Goal: Task Accomplishment & Management: Use online tool/utility

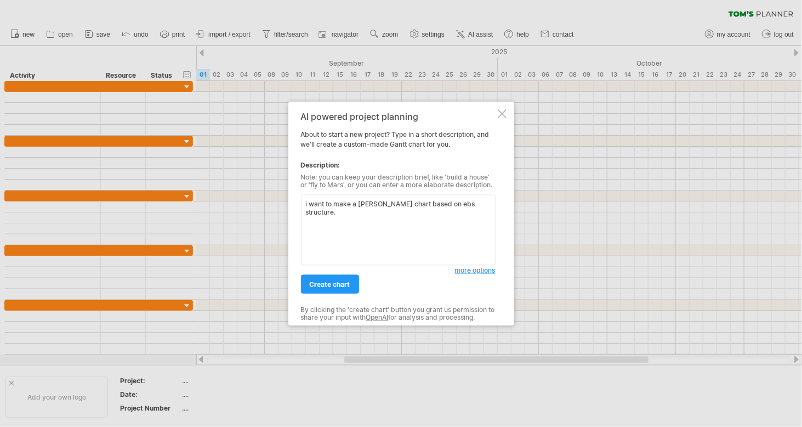
click at [430, 207] on textarea "i want to make a [PERSON_NAME] chart based on ebs structure." at bounding box center [398, 230] width 195 height 71
type textarea "i want to make a [PERSON_NAME] chart based on wbs structure."
click at [339, 282] on span "create chart" at bounding box center [330, 285] width 41 height 8
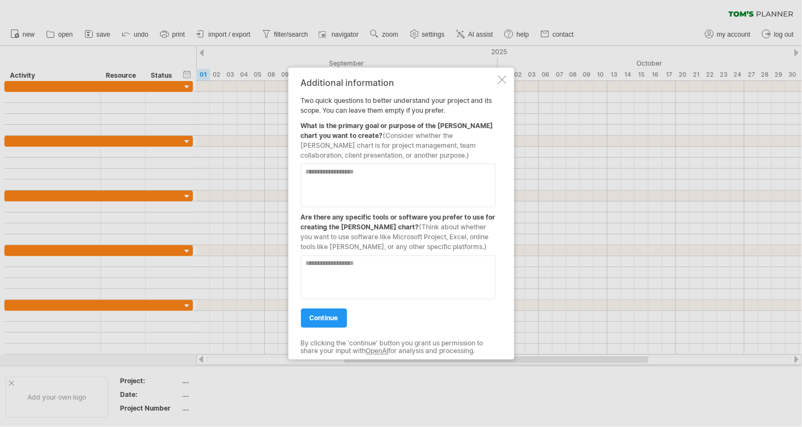
click at [502, 80] on div at bounding box center [502, 80] width 9 height 9
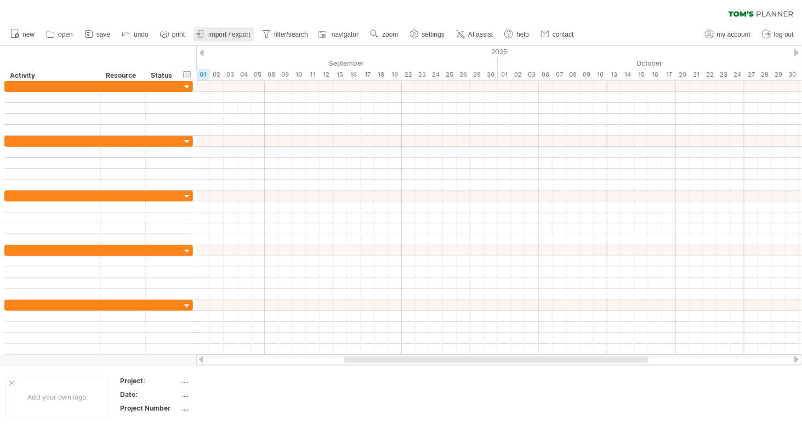
click at [239, 32] on span "import / export" at bounding box center [229, 35] width 42 height 8
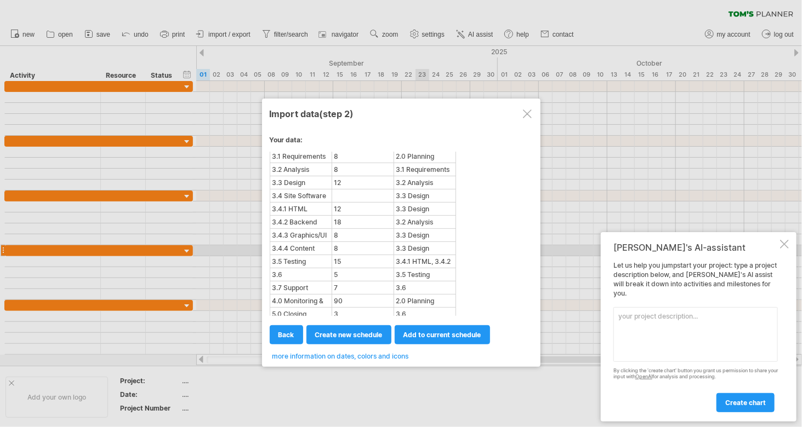
scroll to position [55, 0]
click at [360, 331] on span "create new schedule" at bounding box center [348, 335] width 67 height 8
select select "***"
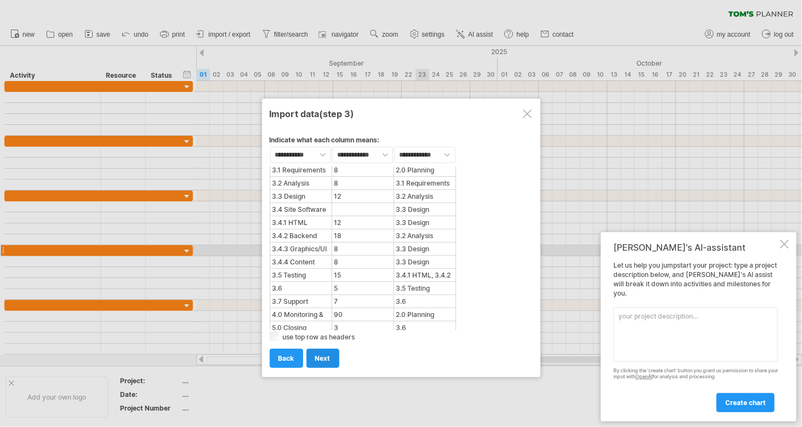
click at [316, 357] on span "next" at bounding box center [322, 359] width 15 height 8
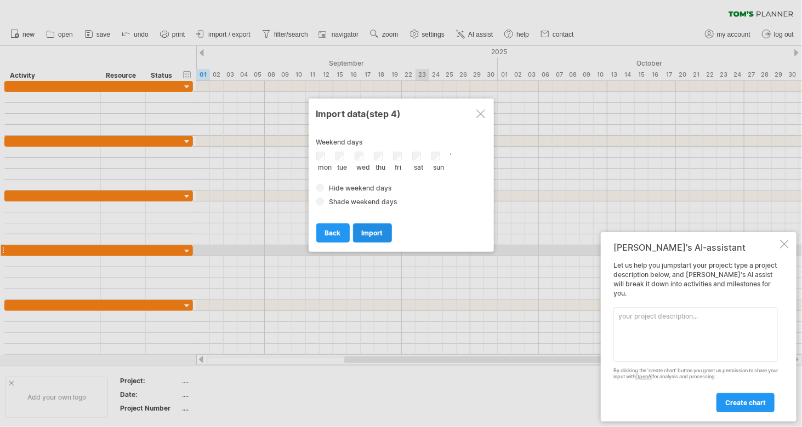
click at [374, 232] on span "import" at bounding box center [372, 233] width 21 height 8
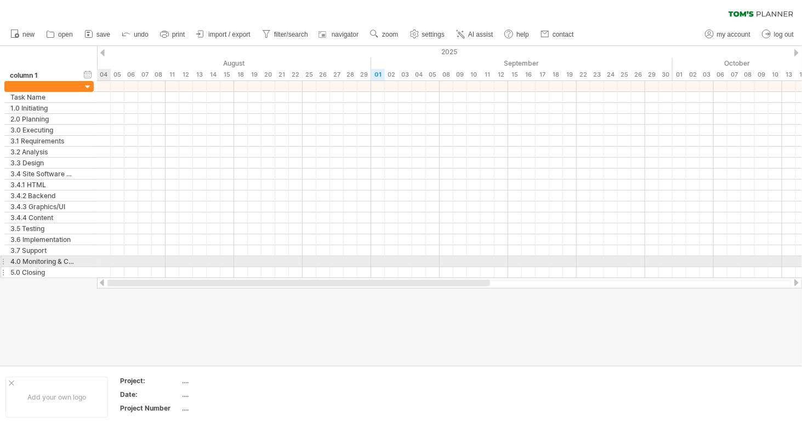
drag, startPoint x: 282, startPoint y: 280, endPoint x: 84, endPoint y: 264, distance: 199.0
click at [84, 264] on div "Trying to reach [DOMAIN_NAME] Connected again... processing file clear filter" at bounding box center [401, 213] width 802 height 427
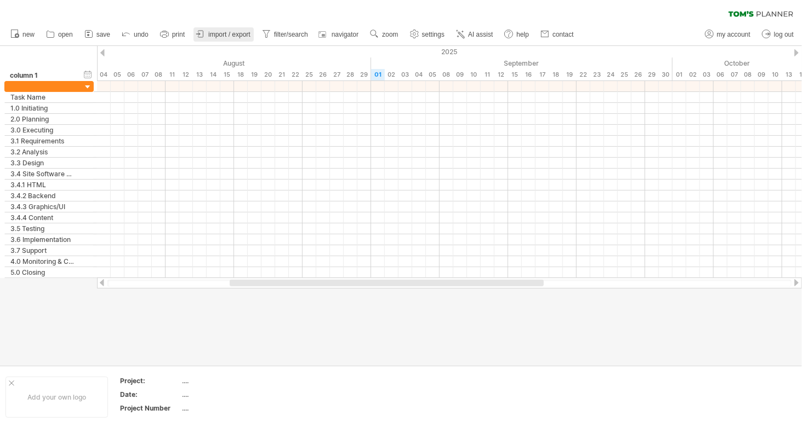
click at [222, 36] on span "import / export" at bounding box center [229, 35] width 42 height 8
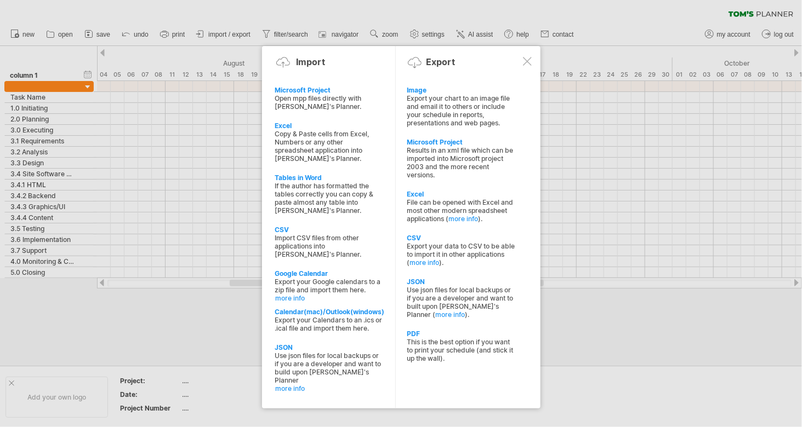
click at [528, 65] on div at bounding box center [527, 61] width 9 height 9
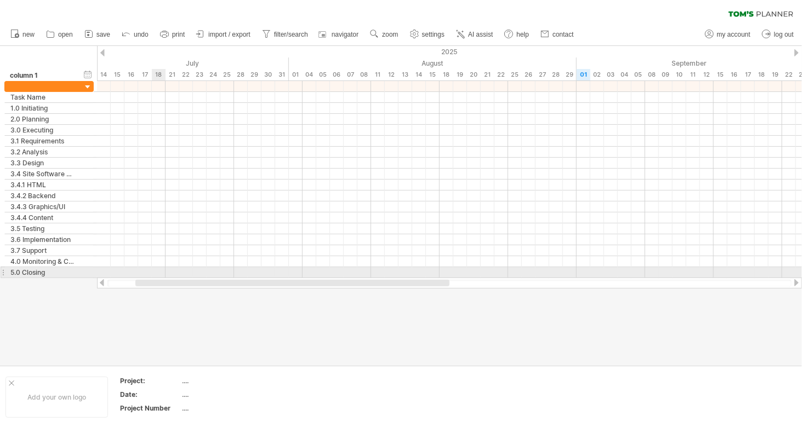
drag, startPoint x: 259, startPoint y: 281, endPoint x: 109, endPoint y: 269, distance: 150.6
click at [112, 271] on div "Trying to reach [DOMAIN_NAME] Connected again... processing file clear filter" at bounding box center [401, 213] width 802 height 427
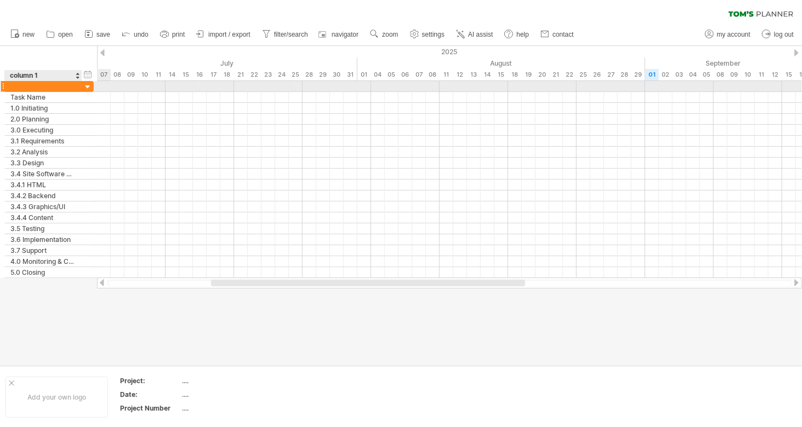
click at [87, 89] on div at bounding box center [88, 87] width 10 height 10
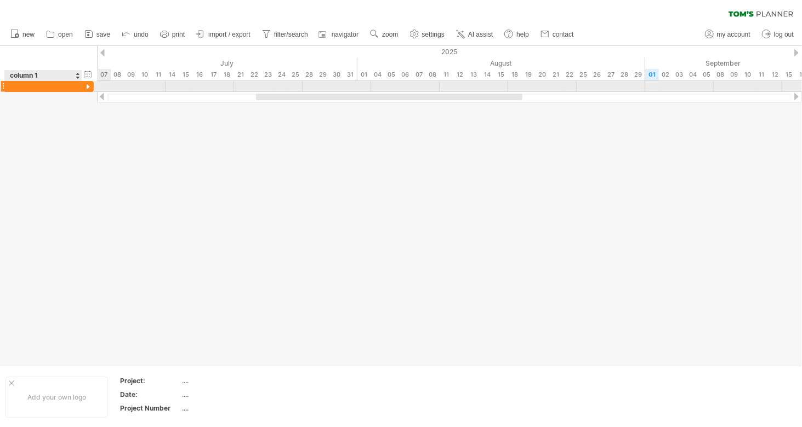
click at [87, 89] on div at bounding box center [88, 87] width 10 height 10
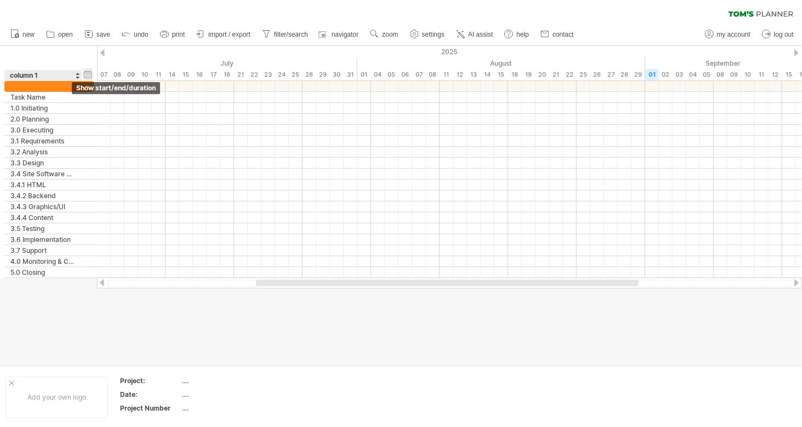
click at [86, 77] on div "hide start/end/duration show start/end/duration" at bounding box center [88, 75] width 10 height 12
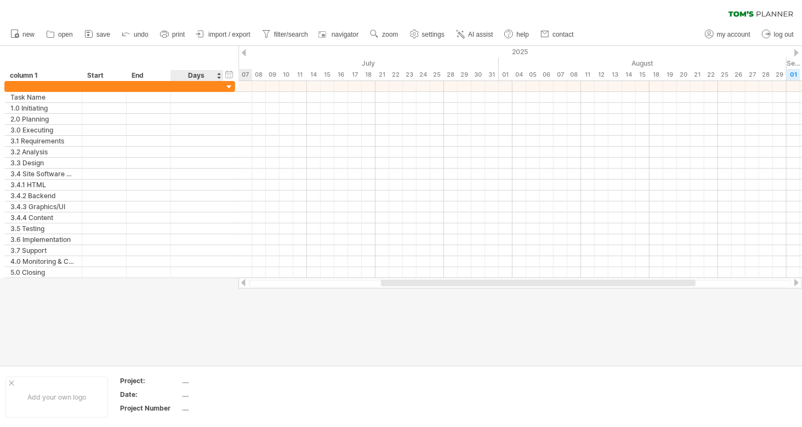
click at [215, 78] on div "Days" at bounding box center [196, 75] width 52 height 11
click at [231, 89] on div at bounding box center [229, 87] width 10 height 10
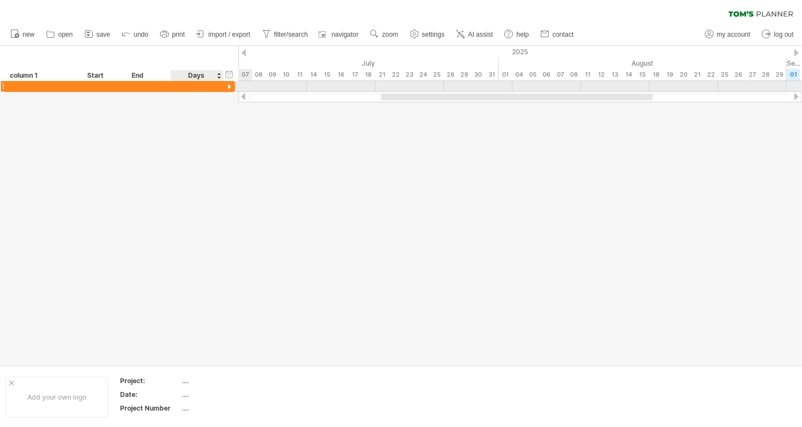
click at [231, 89] on div at bounding box center [229, 87] width 10 height 10
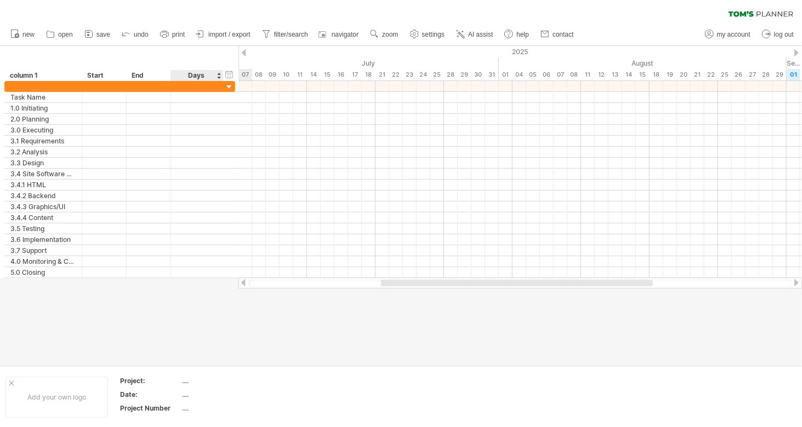
click at [214, 75] on div "Days" at bounding box center [196, 75] width 52 height 11
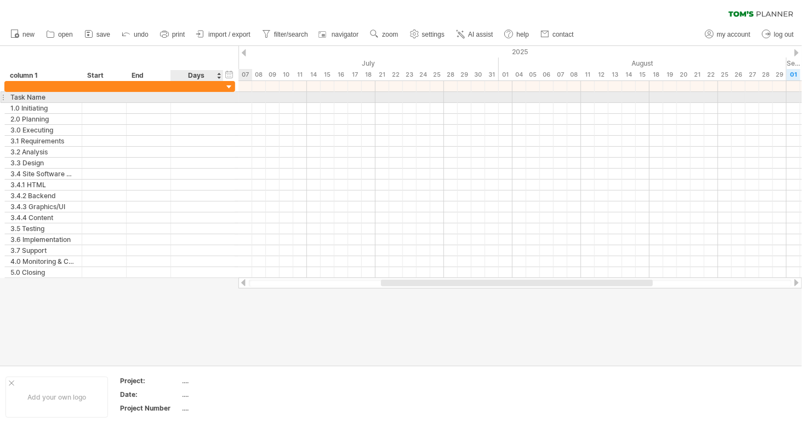
click at [208, 96] on div at bounding box center [196, 97] width 41 height 10
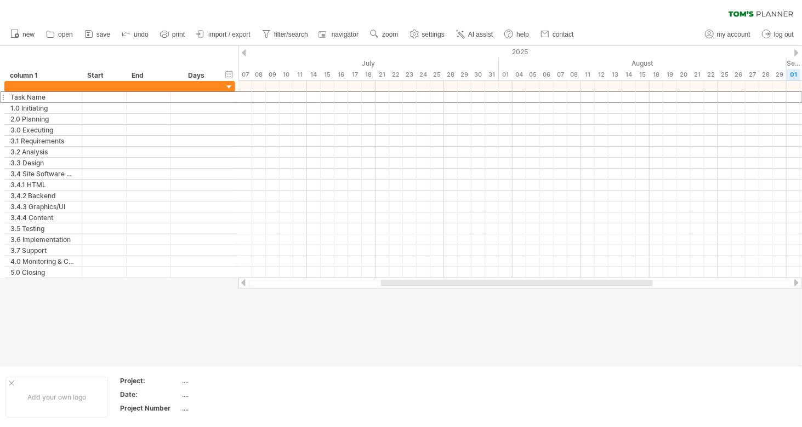
scroll to position [0, 0]
drag, startPoint x: 426, startPoint y: 280, endPoint x: 272, endPoint y: 279, distance: 154.5
click at [272, 279] on div at bounding box center [519, 283] width 563 height 11
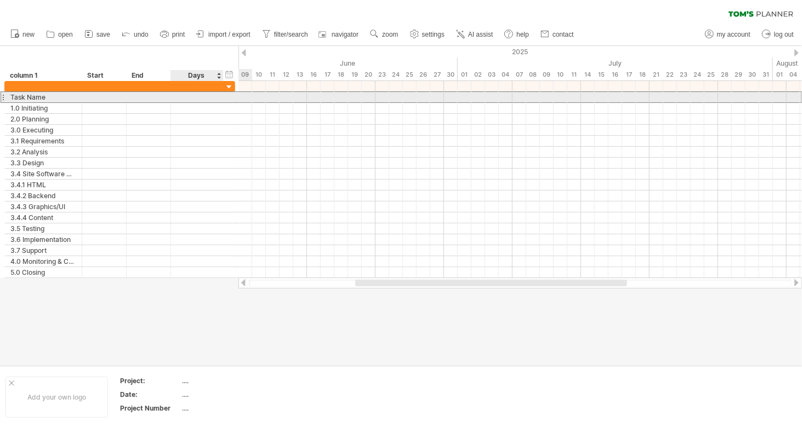
click at [212, 96] on div at bounding box center [196, 97] width 41 height 10
drag, startPoint x: 227, startPoint y: 87, endPoint x: 224, endPoint y: 98, distance: 12.0
click at [224, 98] on div "**********" at bounding box center [119, 179] width 231 height 197
click at [53, 99] on div "Task Name" at bounding box center [43, 97] width 66 height 10
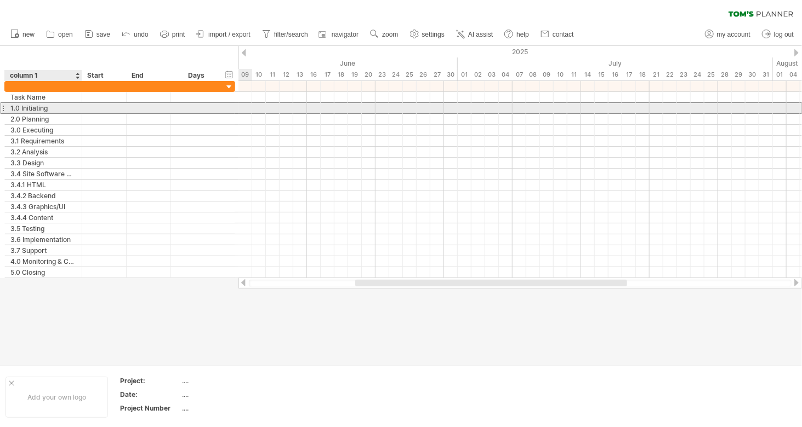
click at [59, 109] on div "1.0 Initiating" at bounding box center [43, 108] width 66 height 10
click at [119, 109] on div at bounding box center [104, 108] width 44 height 10
click at [94, 109] on div at bounding box center [104, 108] width 44 height 10
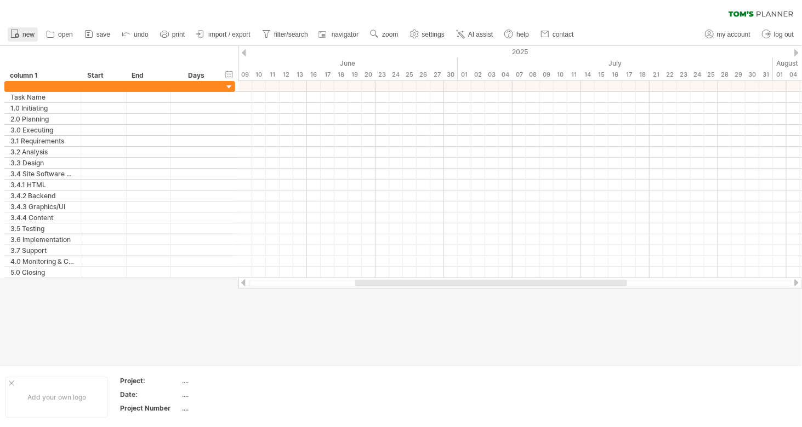
click at [14, 38] on icon at bounding box center [14, 33] width 11 height 11
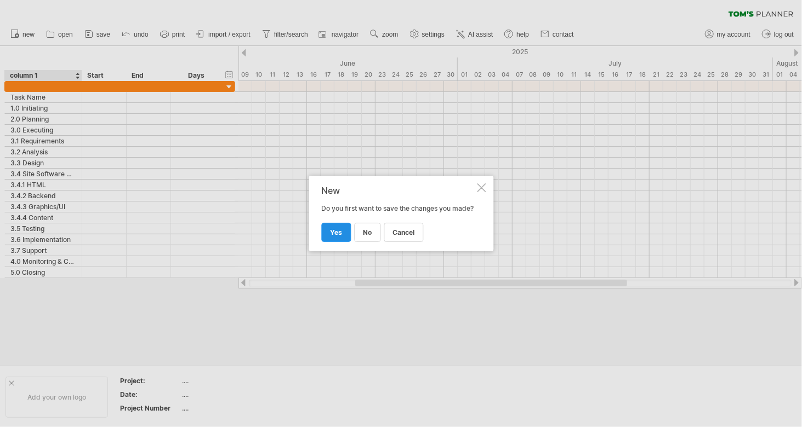
click at [349, 236] on link "yes" at bounding box center [336, 232] width 30 height 19
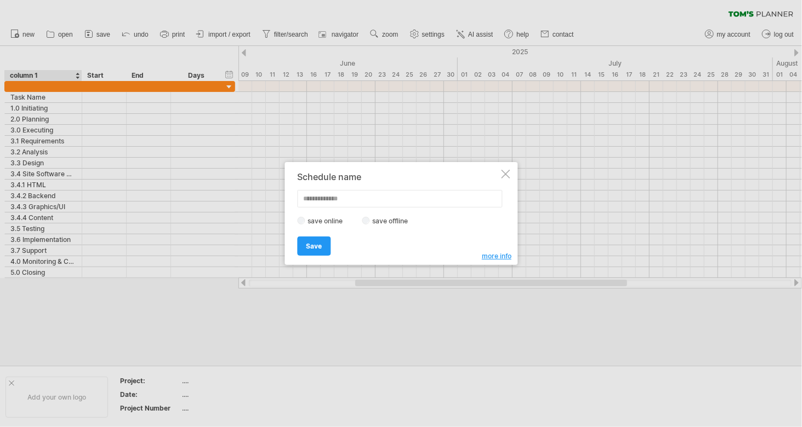
click at [507, 175] on div at bounding box center [505, 174] width 9 height 9
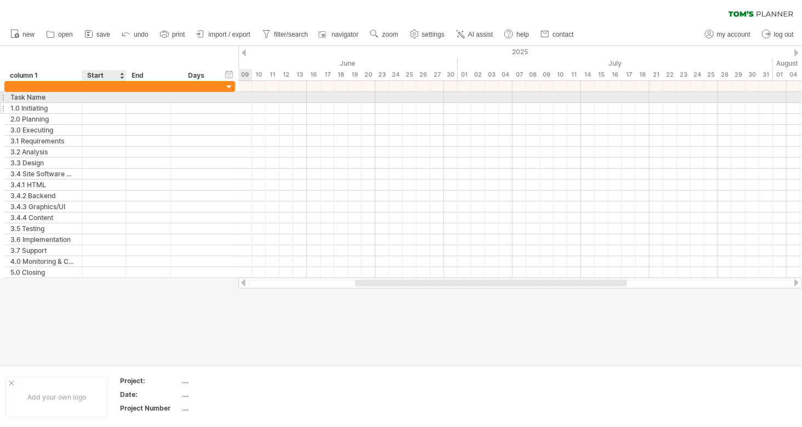
click at [106, 103] on div at bounding box center [104, 108] width 44 height 10
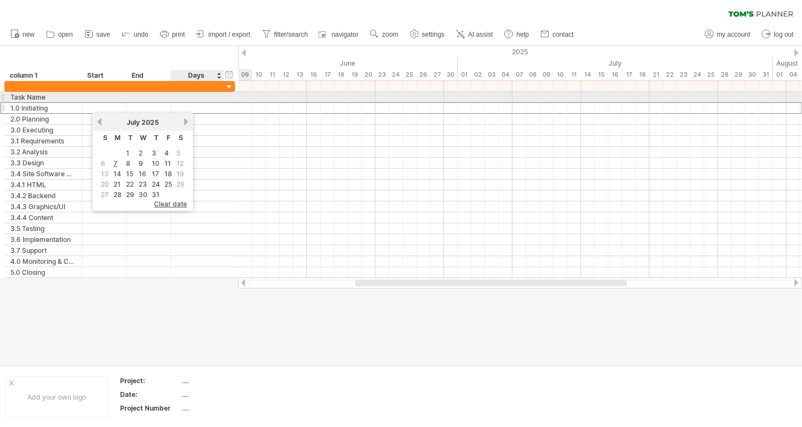
click at [189, 98] on div at bounding box center [196, 97] width 41 height 10
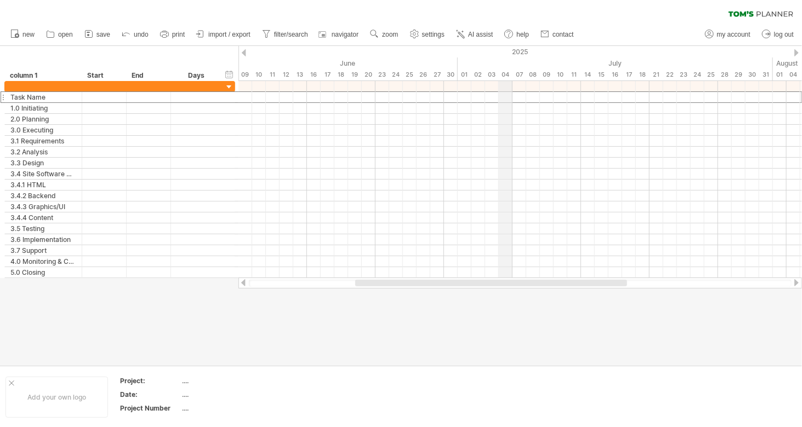
type input "*"
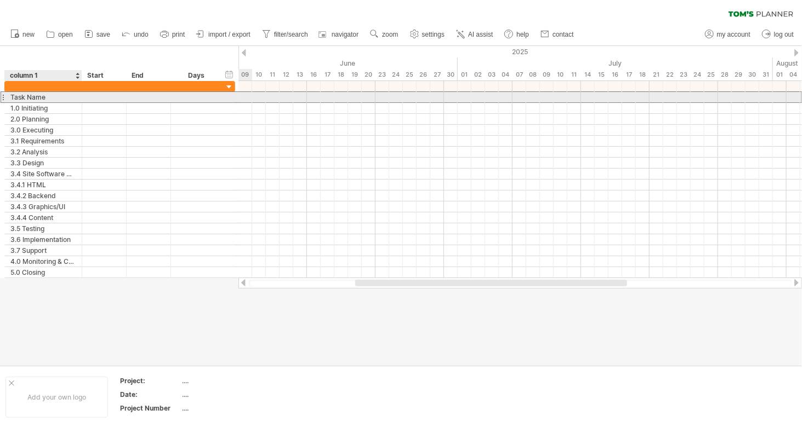
click at [18, 98] on div "Task Name" at bounding box center [43, 97] width 66 height 10
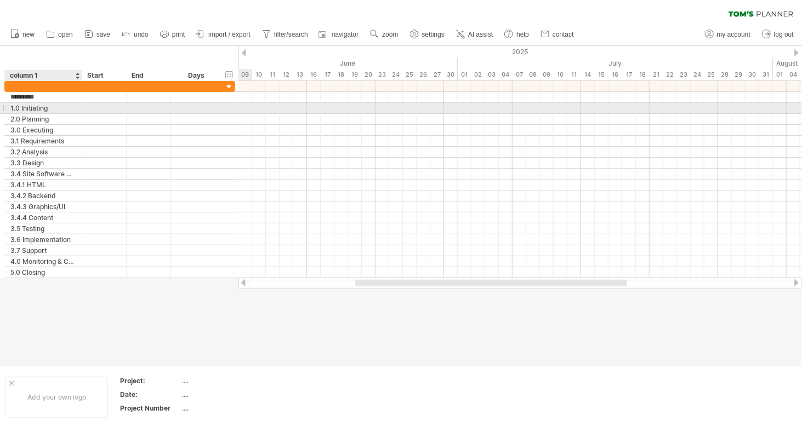
click at [24, 109] on div "1.0 Initiating" at bounding box center [43, 108] width 66 height 10
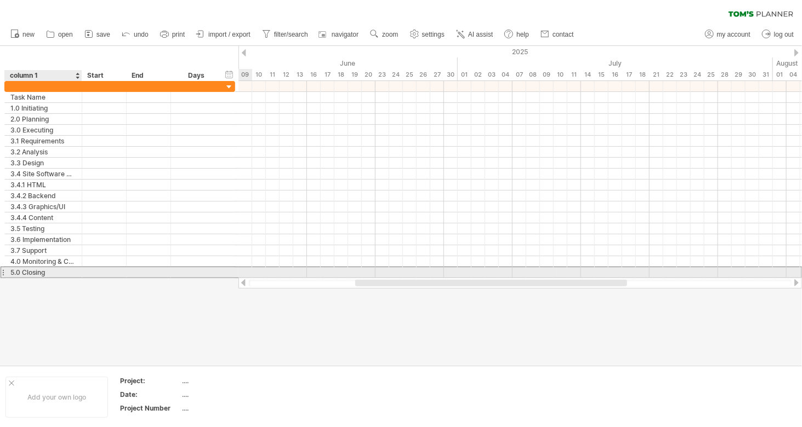
click at [47, 268] on div "5.0 Closing" at bounding box center [43, 272] width 66 height 10
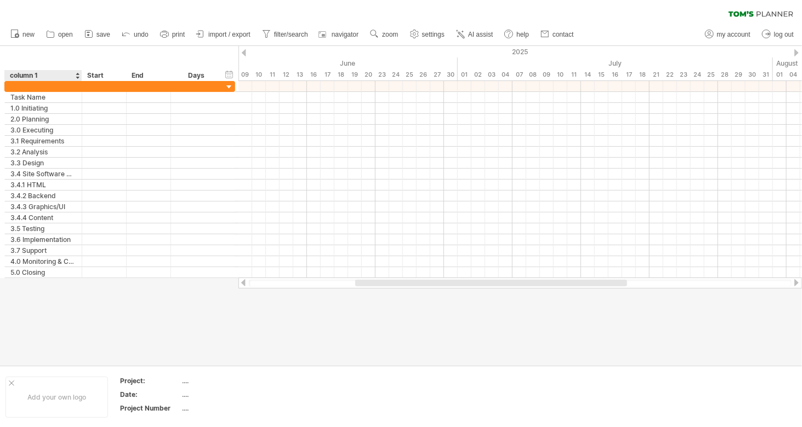
click at [36, 75] on div "column 1" at bounding box center [43, 75] width 66 height 11
drag, startPoint x: 44, startPoint y: 75, endPoint x: 0, endPoint y: 73, distance: 44.4
click at [0, 73] on div "hide start/end/duration show start/end/duration ******** column 1 Start End Days" at bounding box center [119, 63] width 238 height 35
type input "*********"
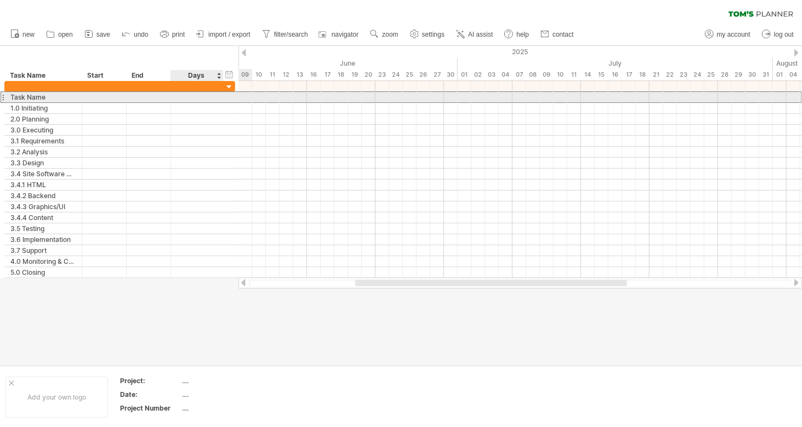
click at [200, 99] on div at bounding box center [196, 97] width 41 height 10
click at [206, 93] on div at bounding box center [196, 97] width 41 height 10
type input "**"
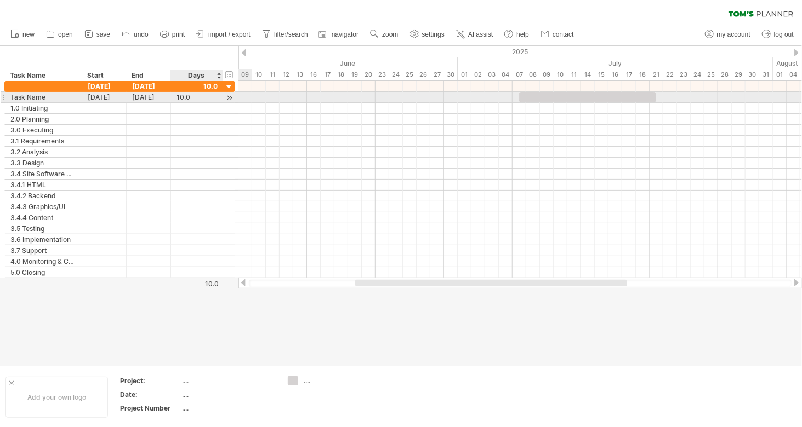
type input "*"
click at [204, 96] on div "10.0" at bounding box center [196, 97] width 41 height 10
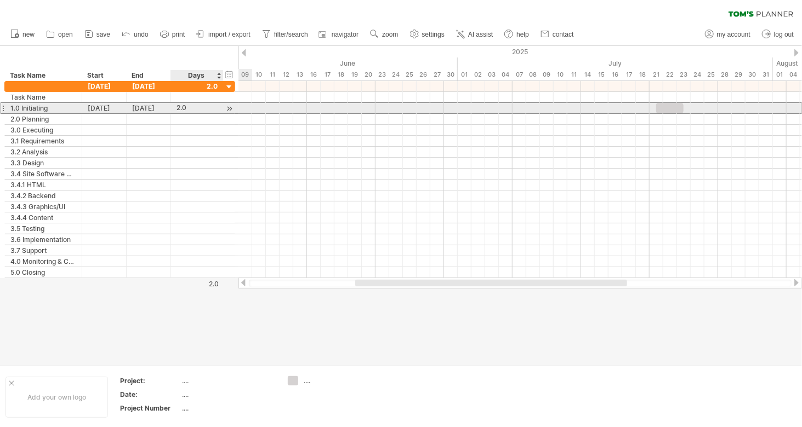
scroll to position [0, 0]
click at [208, 107] on div "2.0" at bounding box center [196, 108] width 41 height 10
type input "**"
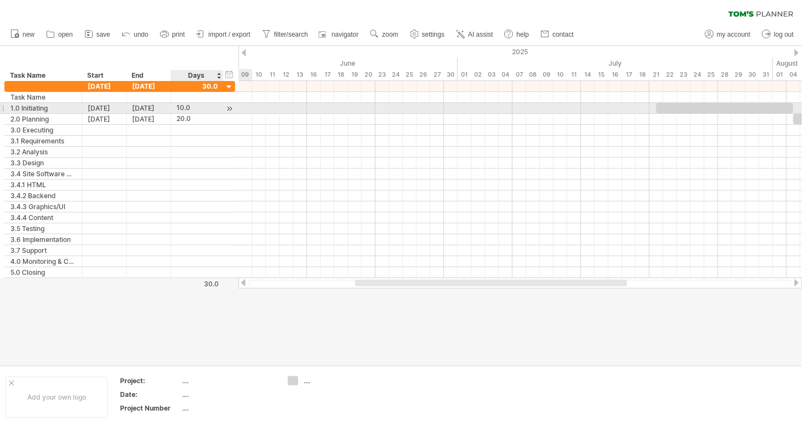
scroll to position [0, 0]
type input "*"
type input "**"
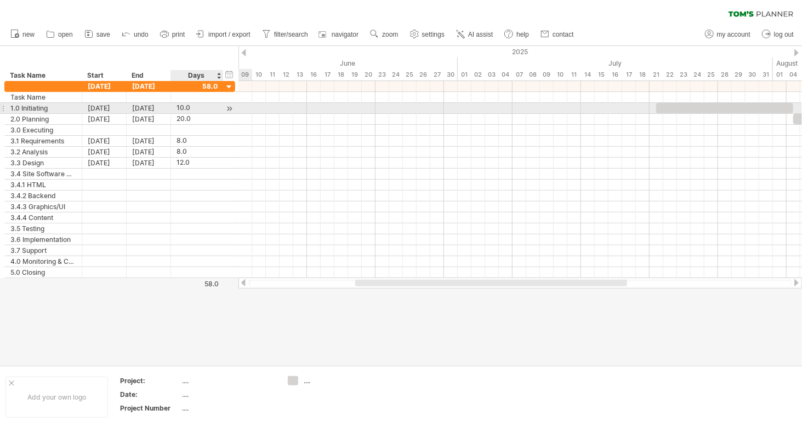
scroll to position [0, 0]
type input "**"
type input "*"
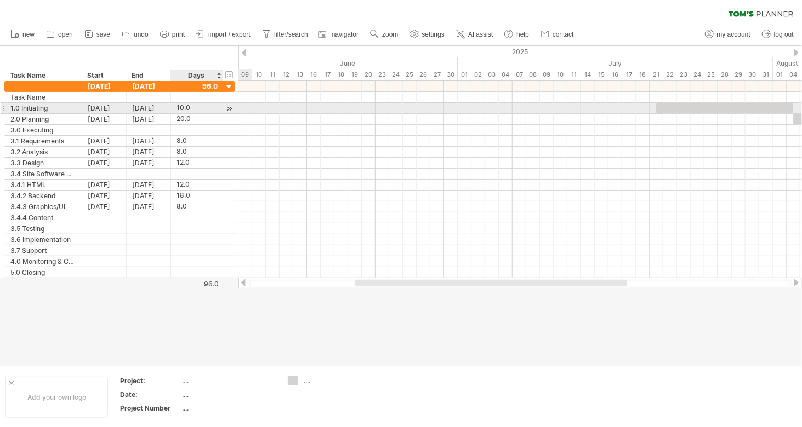
type input "*"
type input "**"
type input "*"
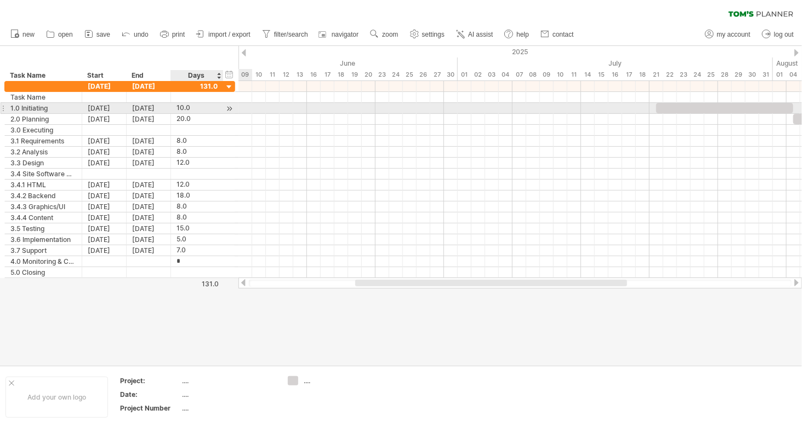
type input "**"
type input "*"
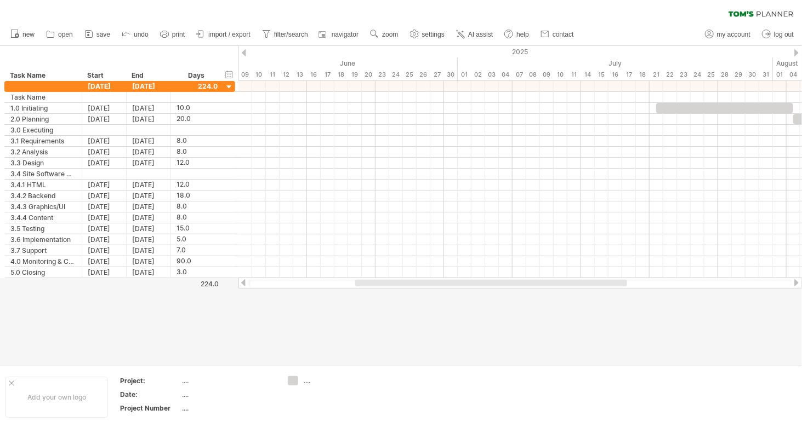
click at [264, 333] on div at bounding box center [401, 205] width 802 height 319
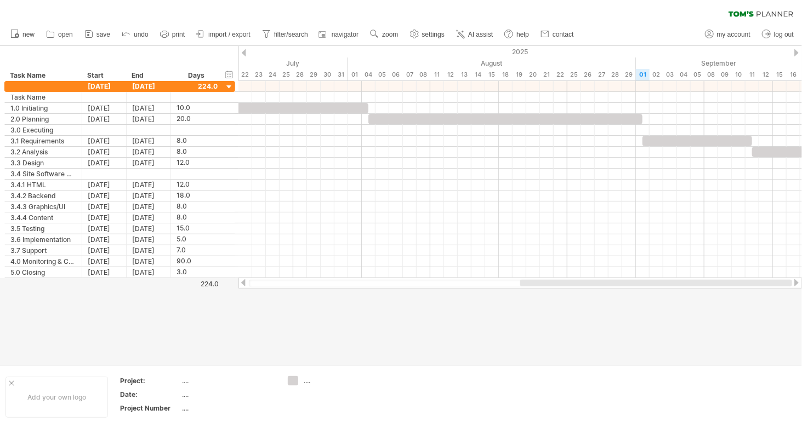
drag, startPoint x: 423, startPoint y: 286, endPoint x: 659, endPoint y: 289, distance: 236.2
click at [659, 289] on div "Trying to reach [DOMAIN_NAME] Connected again... clear filter new open" at bounding box center [401, 213] width 802 height 427
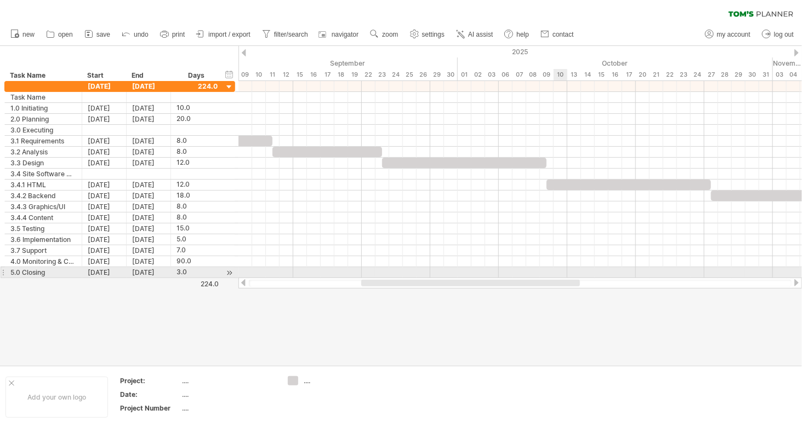
drag, startPoint x: 487, startPoint y: 283, endPoint x: 572, endPoint y: 249, distance: 92.0
click at [558, 271] on div "Trying to reach [DOMAIN_NAME] Connected again... clear filter new open" at bounding box center [401, 213] width 802 height 427
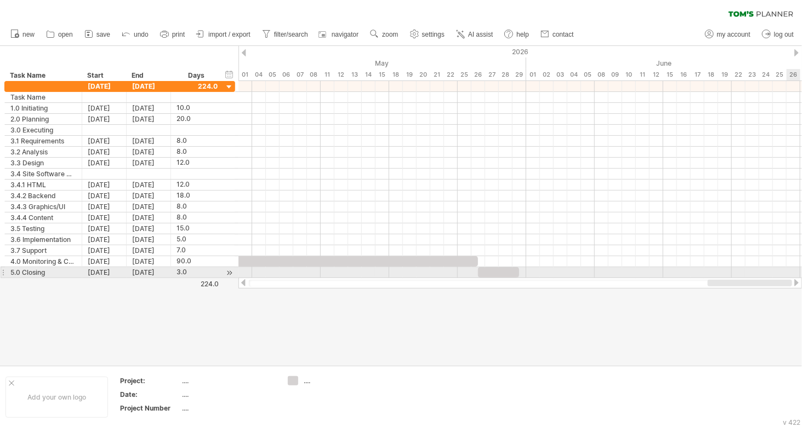
drag, startPoint x: 430, startPoint y: 282, endPoint x: 800, endPoint y: 272, distance: 370.0
click at [800, 273] on div "Trying to reach [DOMAIN_NAME] Connected again... clear filter new open" at bounding box center [401, 213] width 802 height 427
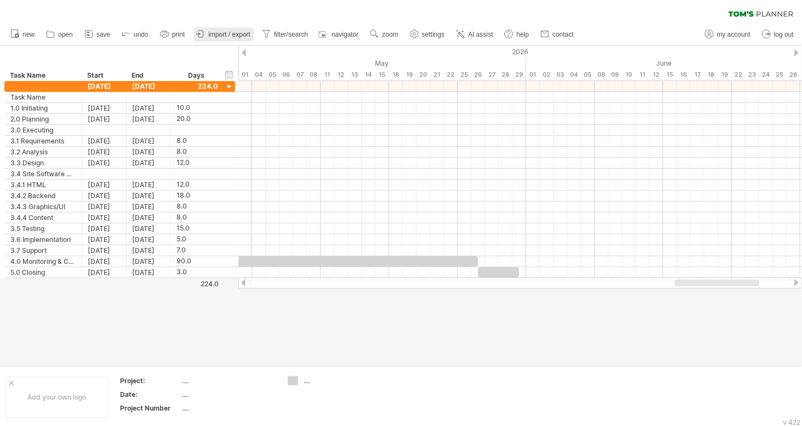
click at [220, 38] on span "import / export" at bounding box center [229, 35] width 42 height 8
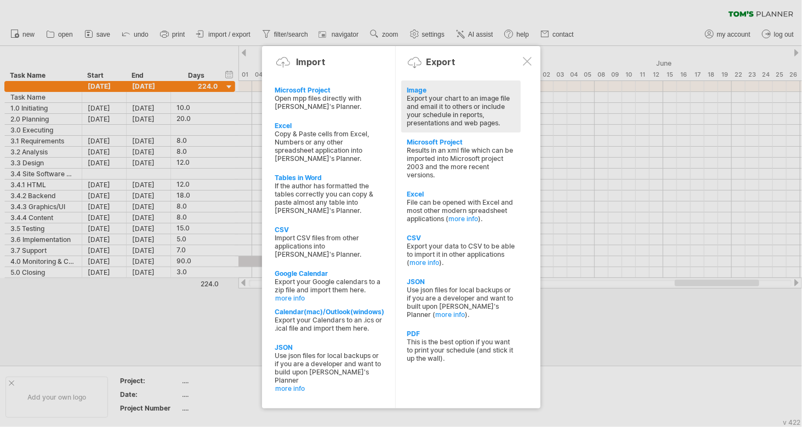
click at [427, 101] on div "Export your chart to an image file and email it to others or include your sched…" at bounding box center [461, 110] width 109 height 33
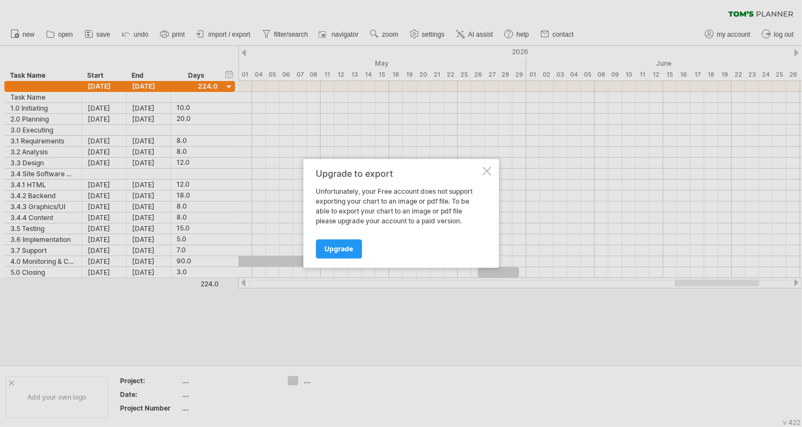
click at [489, 168] on div at bounding box center [486, 171] width 9 height 9
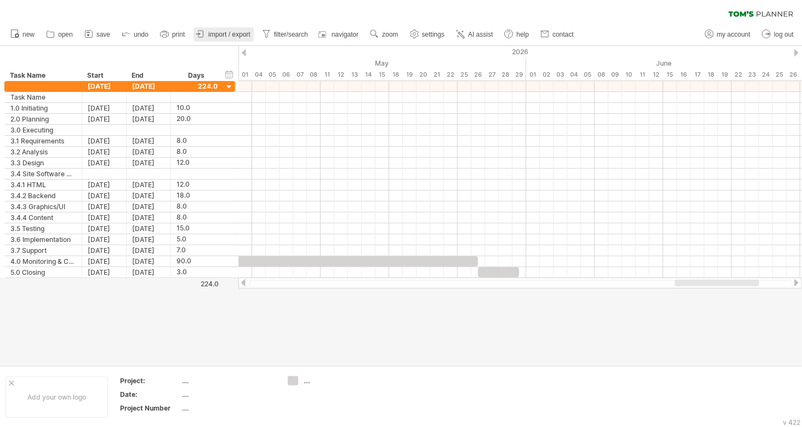
click at [233, 36] on span "import / export" at bounding box center [229, 35] width 42 height 8
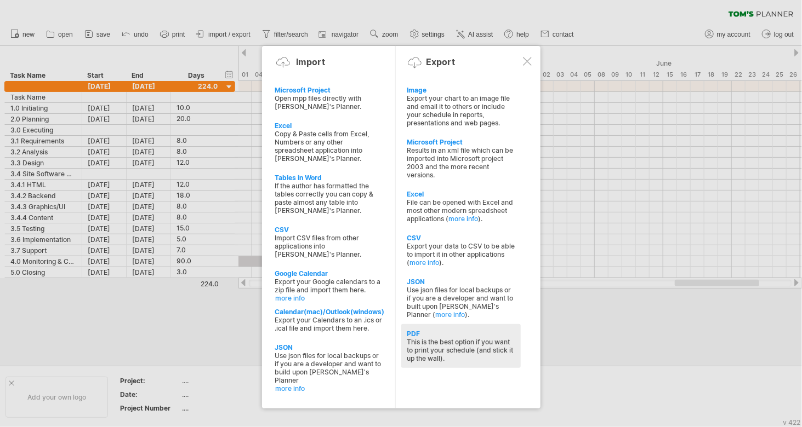
click at [442, 341] on div "This is the best option if you want to print your schedule (and stick it up the…" at bounding box center [461, 350] width 109 height 25
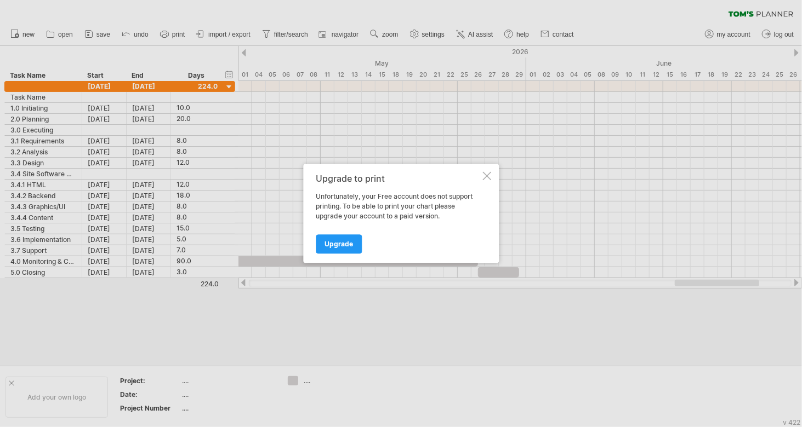
click at [484, 172] on div at bounding box center [486, 176] width 9 height 9
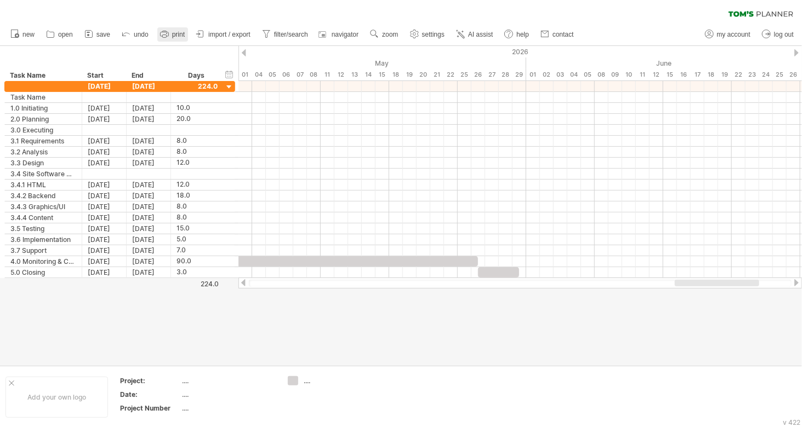
click at [169, 32] on icon at bounding box center [164, 33] width 11 height 11
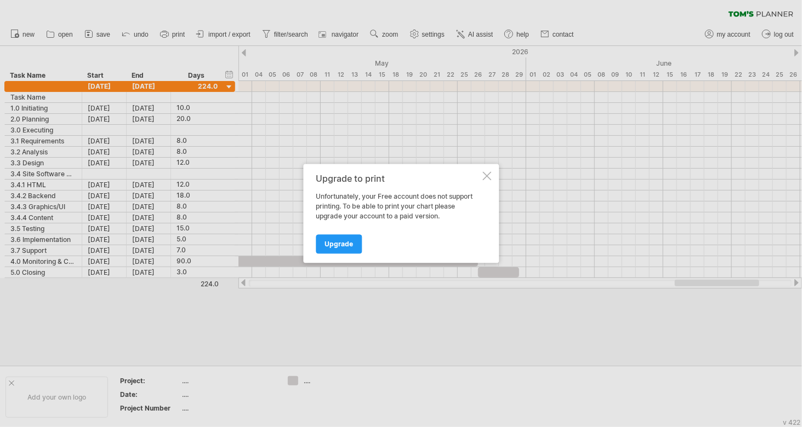
click at [487, 175] on div at bounding box center [486, 176] width 9 height 9
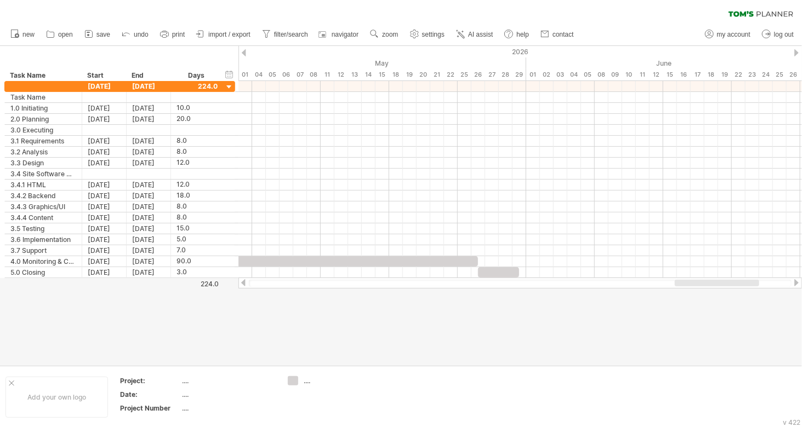
drag, startPoint x: 336, startPoint y: 283, endPoint x: 518, endPoint y: 291, distance: 181.6
click at [515, 292] on div "Trying to reach [DOMAIN_NAME] Connected again... clear filter new open" at bounding box center [401, 213] width 802 height 427
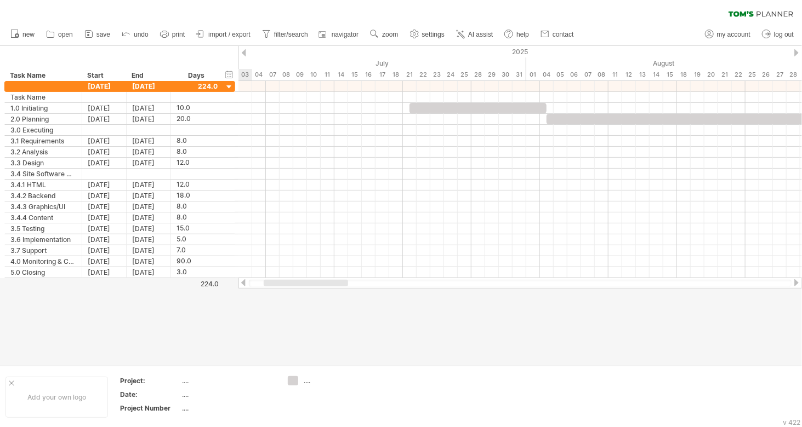
drag, startPoint x: 678, startPoint y: 282, endPoint x: 267, endPoint y: 299, distance: 411.4
click at [267, 299] on div "Trying to reach [DOMAIN_NAME] Connected again... clear filter new open" at bounding box center [401, 213] width 802 height 427
click at [217, 36] on span "import / export" at bounding box center [229, 35] width 42 height 8
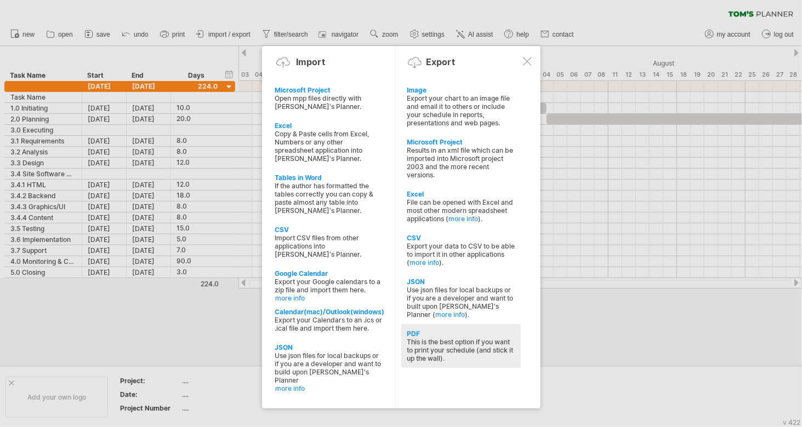
click at [432, 338] on div "This is the best option if you want to print your schedule (and stick it up the…" at bounding box center [461, 350] width 109 height 25
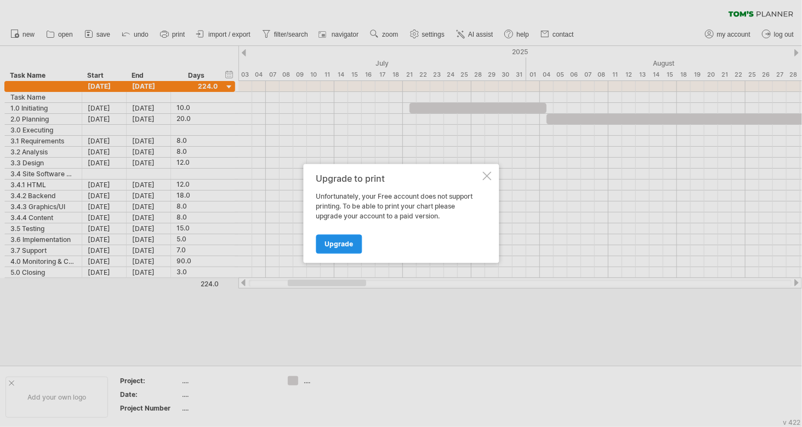
click at [343, 241] on span "Upgrade" at bounding box center [338, 245] width 28 height 8
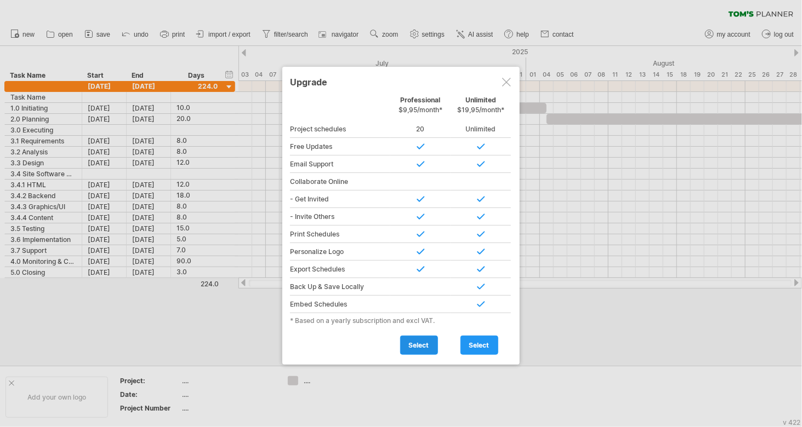
click at [422, 344] on span "select" at bounding box center [419, 345] width 20 height 8
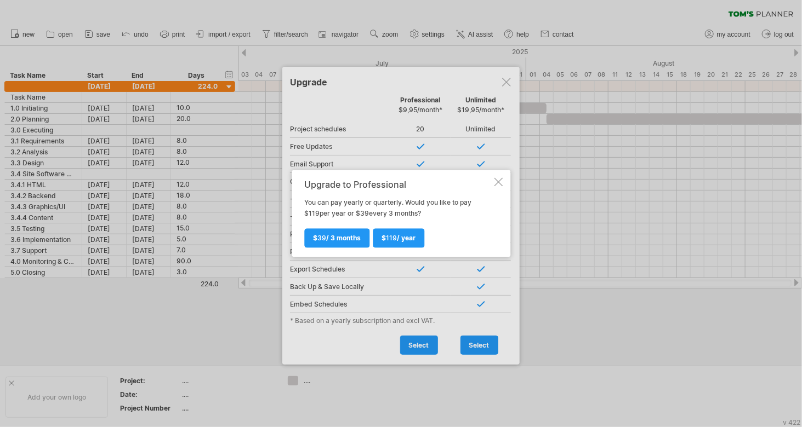
click at [500, 180] on div at bounding box center [498, 182] width 9 height 9
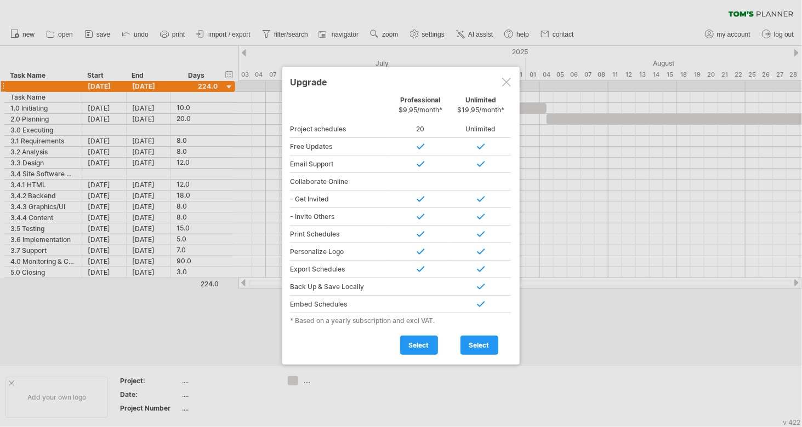
click at [506, 83] on div at bounding box center [506, 82] width 9 height 9
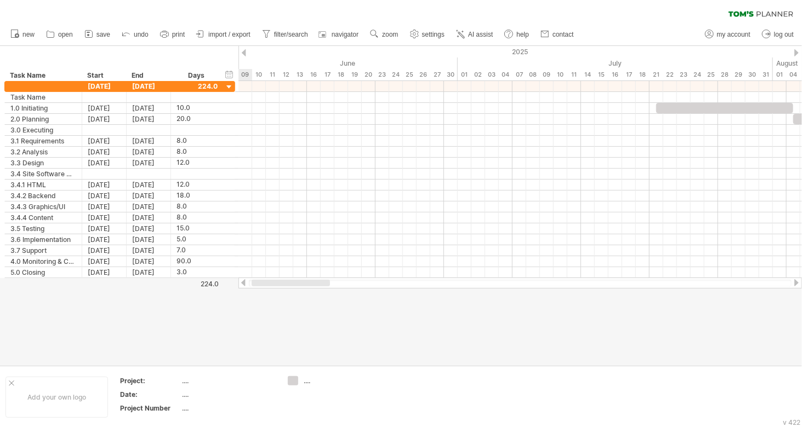
drag, startPoint x: 334, startPoint y: 283, endPoint x: 297, endPoint y: 281, distance: 37.4
click at [297, 281] on div at bounding box center [291, 283] width 78 height 7
